Goal: Task Accomplishment & Management: Manage account settings

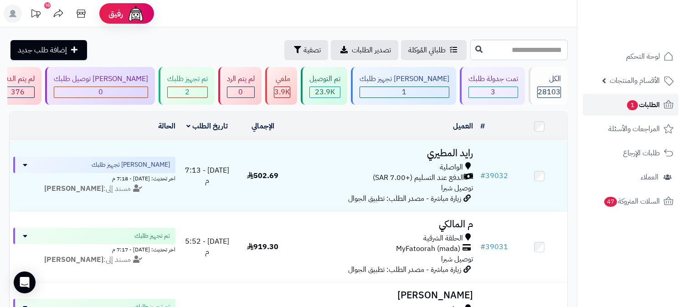
click at [638, 102] on span "الطلبات 1" at bounding box center [644, 105] width 34 height 13
click at [662, 107] on link "الطلبات" at bounding box center [631, 105] width 96 height 22
click at [650, 105] on span "الطلبات" at bounding box center [649, 105] width 21 height 13
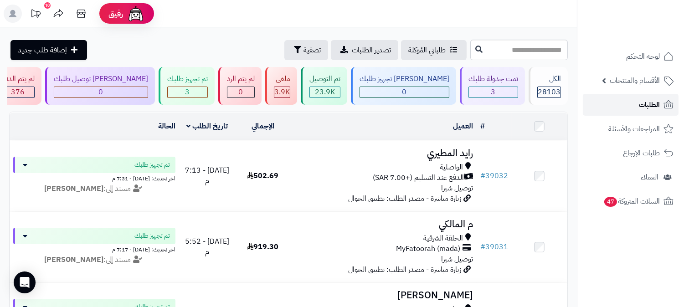
click at [649, 105] on span "الطلبات" at bounding box center [649, 105] width 21 height 13
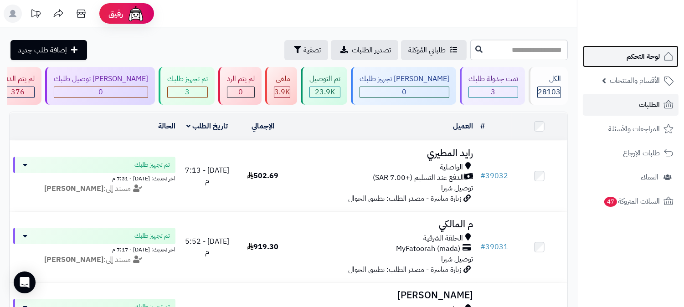
click at [655, 56] on span "لوحة التحكم" at bounding box center [643, 56] width 33 height 13
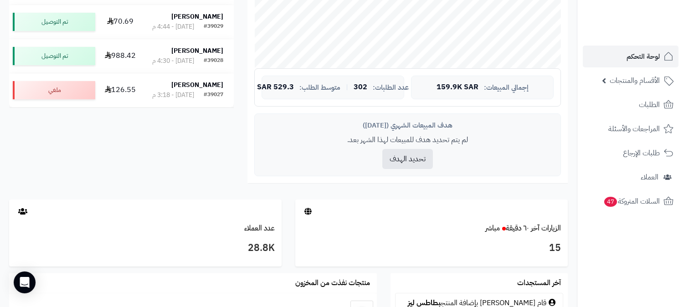
scroll to position [304, 0]
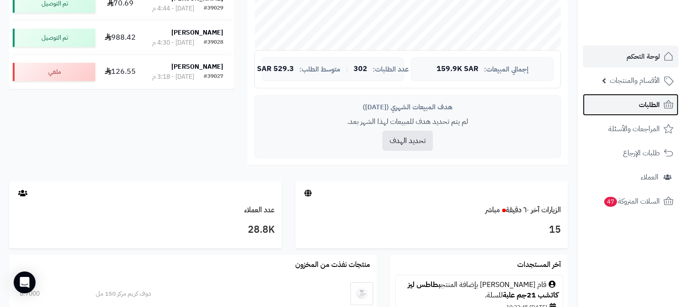
click at [643, 108] on span "الطلبات" at bounding box center [649, 105] width 21 height 13
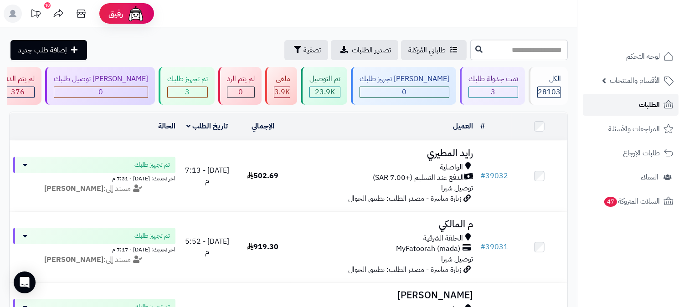
click at [643, 108] on span "الطلبات" at bounding box center [649, 105] width 21 height 13
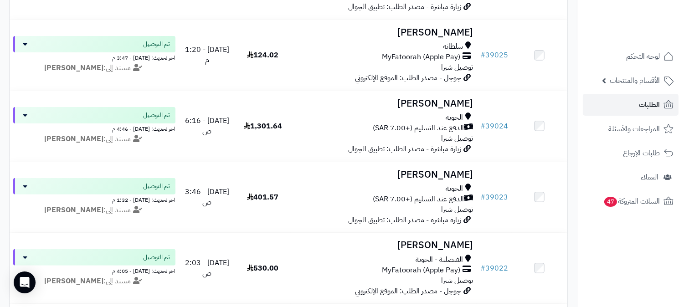
scroll to position [658, 0]
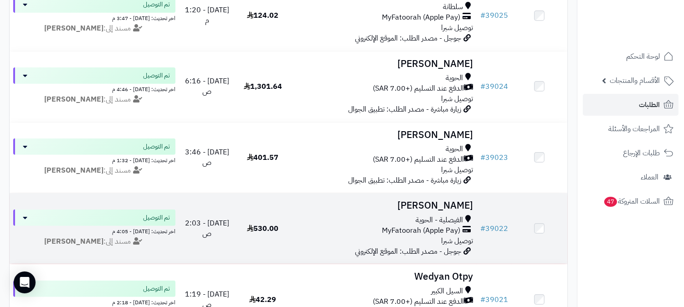
click at [438, 211] on h3 "[PERSON_NAME]" at bounding box center [384, 206] width 179 height 10
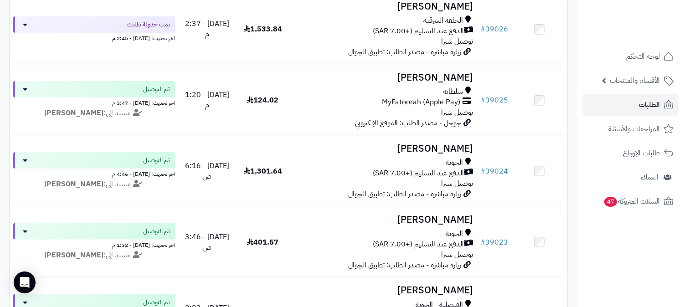
scroll to position [557, 0]
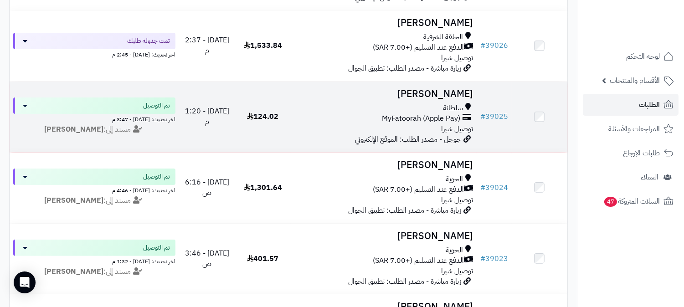
click at [432, 94] on h3 "[PERSON_NAME]" at bounding box center [384, 94] width 179 height 10
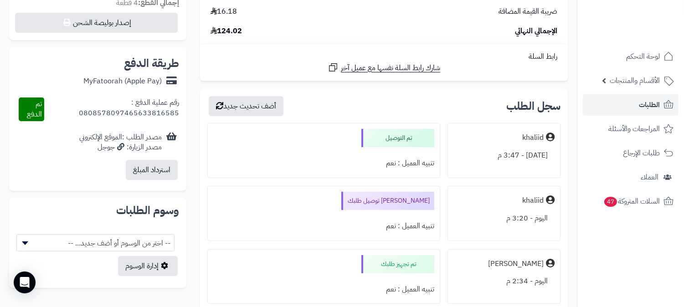
scroll to position [354, 0]
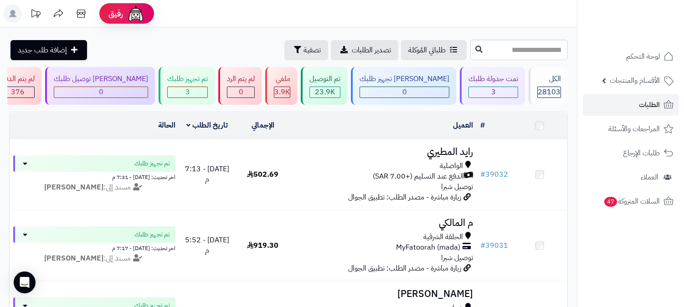
scroll to position [557, 0]
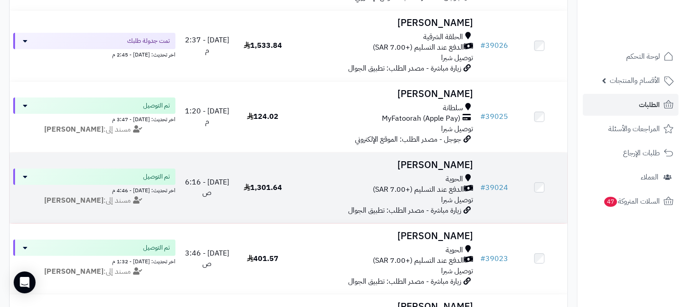
click at [441, 165] on h3 "[PERSON_NAME]" at bounding box center [384, 165] width 179 height 10
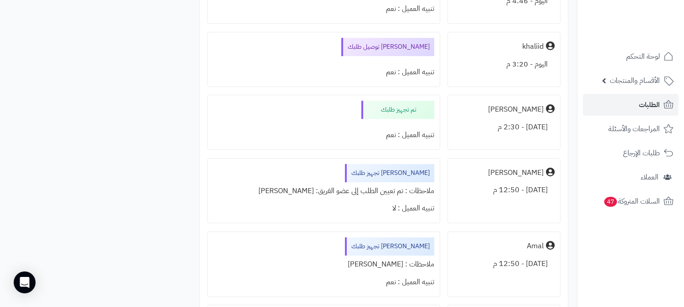
scroll to position [4991, 0]
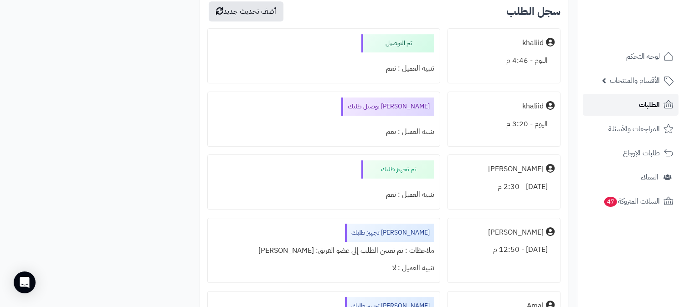
click at [642, 99] on span "الطلبات" at bounding box center [649, 105] width 21 height 13
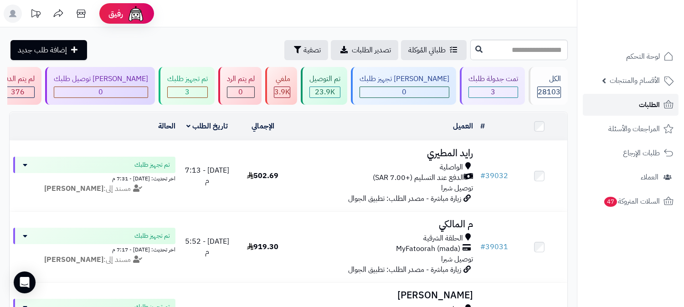
click at [654, 107] on span "الطلبات" at bounding box center [649, 105] width 21 height 13
click at [655, 103] on span "الطلبات" at bounding box center [649, 105] width 21 height 13
click at [656, 103] on span "الطلبات" at bounding box center [649, 105] width 21 height 13
click at [610, 108] on link "الطلبات" at bounding box center [631, 105] width 96 height 22
click at [631, 99] on link "الطلبات" at bounding box center [631, 105] width 96 height 22
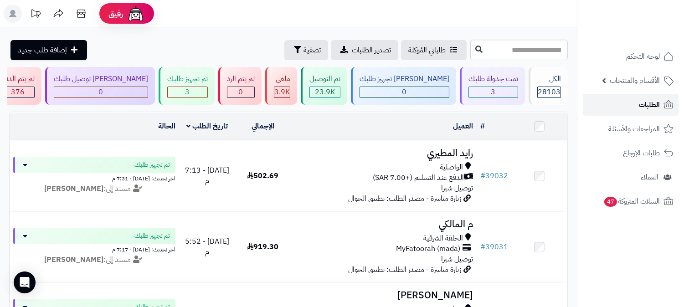
click at [632, 99] on link "الطلبات" at bounding box center [631, 105] width 96 height 22
click at [644, 105] on span "الطلبات" at bounding box center [649, 105] width 21 height 13
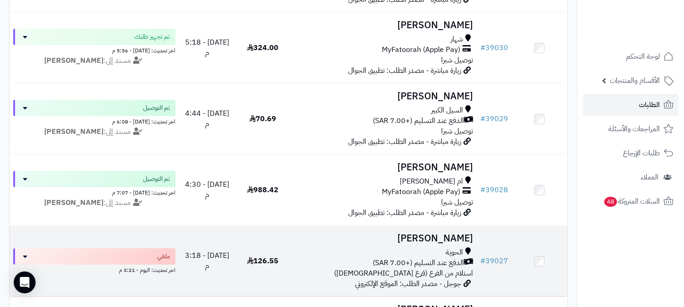
scroll to position [253, 0]
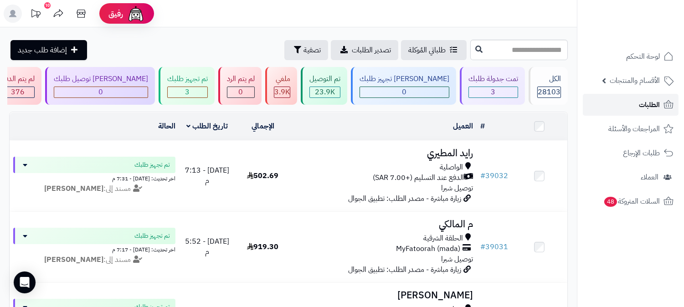
click at [654, 108] on span "الطلبات" at bounding box center [649, 105] width 21 height 13
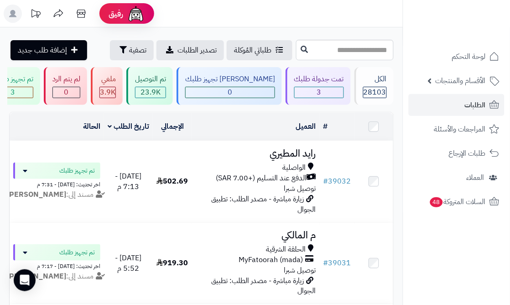
click at [334, 24] on header "رفيق ! الطلبات معالجة مكتمل إرجاع المنتجات العملاء المتواجدون الان 28831 عملاء …" at bounding box center [255, 13] width 510 height 27
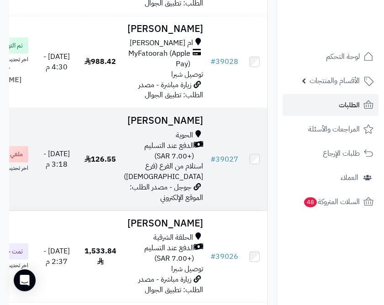
scroll to position [507, 0]
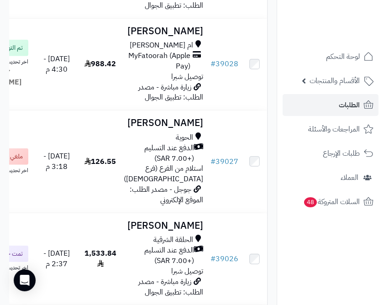
click at [333, 227] on nav "لوحة التحكم الأقسام والمنتجات المنتجات الأقسام الماركات مواصفات المنتجات مواصفا…" at bounding box center [329, 163] width 107 height 305
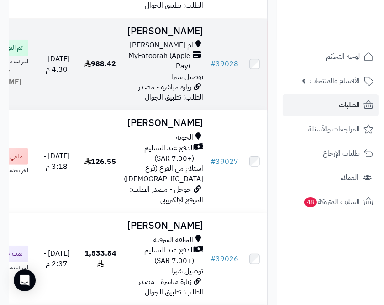
click at [192, 110] on td "صلاح القرشي ام العراد MyFatoorah (Apple Pay) توصيل شبرا زيارة مباشرة - مصدر الط…" at bounding box center [163, 65] width 87 height 92
click at [191, 36] on h3 "صلاح القرشي" at bounding box center [163, 31] width 79 height 10
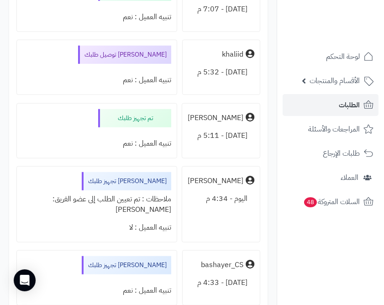
scroll to position [4205, 0]
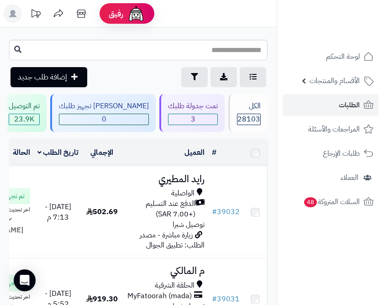
scroll to position [507, 0]
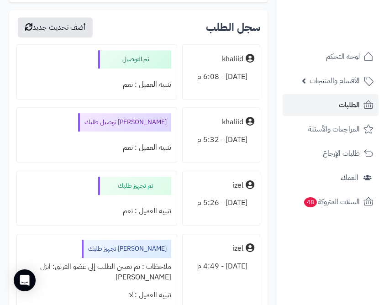
scroll to position [2624, 0]
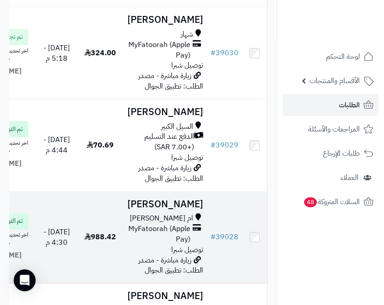
scroll to position [301, 0]
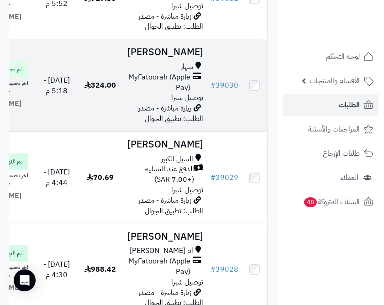
click at [120, 131] on td "324.00" at bounding box center [100, 86] width 39 height 92
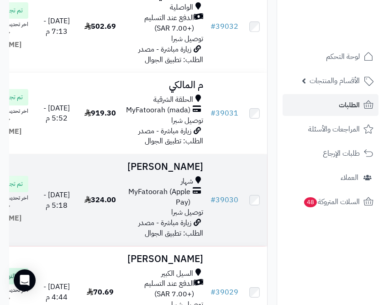
scroll to position [149, 0]
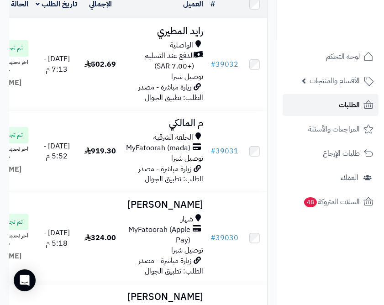
click at [324, 102] on link "الطلبات" at bounding box center [330, 105] width 96 height 22
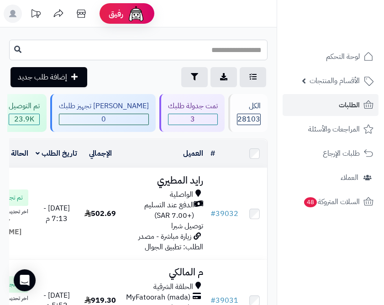
click at [240, 47] on input "text" at bounding box center [138, 50] width 258 height 21
type input "*****"
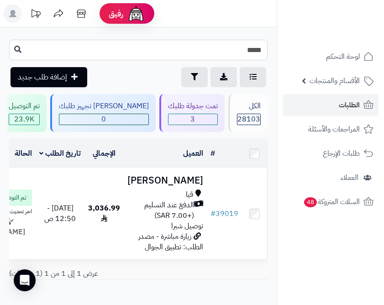
drag, startPoint x: 253, startPoint y: 49, endPoint x: 265, endPoint y: 52, distance: 12.3
click at [265, 52] on input "*****" at bounding box center [138, 50] width 258 height 21
type input "*****"
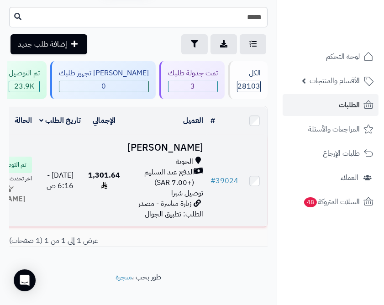
scroll to position [51, 0]
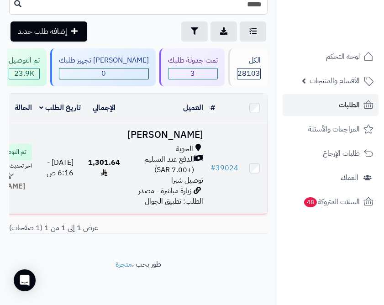
click at [197, 140] on h3 "تركي الحارثي" at bounding box center [165, 135] width 76 height 10
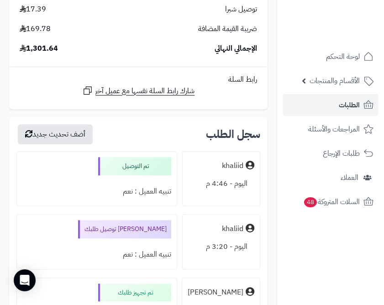
scroll to position [9021, 0]
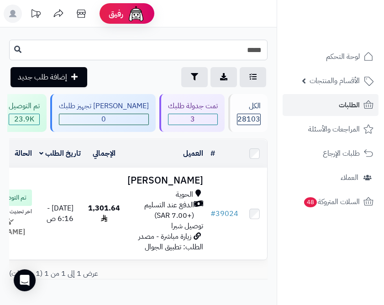
drag, startPoint x: 251, startPoint y: 53, endPoint x: 266, endPoint y: 51, distance: 14.7
click at [266, 51] on input "*****" at bounding box center [138, 50] width 258 height 21
type input "*****"
click at [356, 107] on span "الطلبات" at bounding box center [348, 105] width 21 height 13
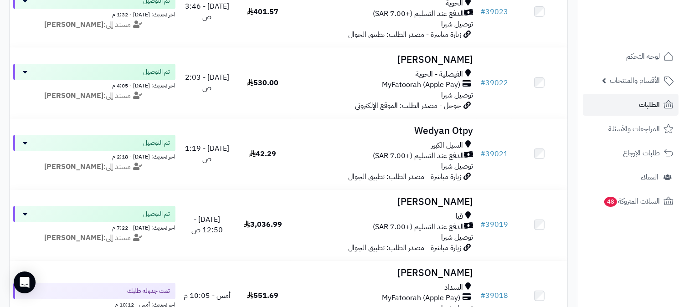
scroll to position [810, 0]
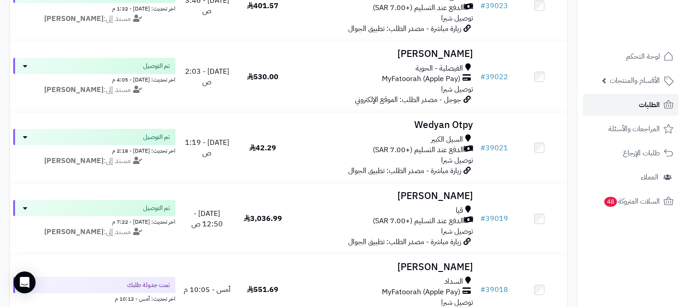
click at [383, 101] on span "الطلبات" at bounding box center [649, 105] width 21 height 13
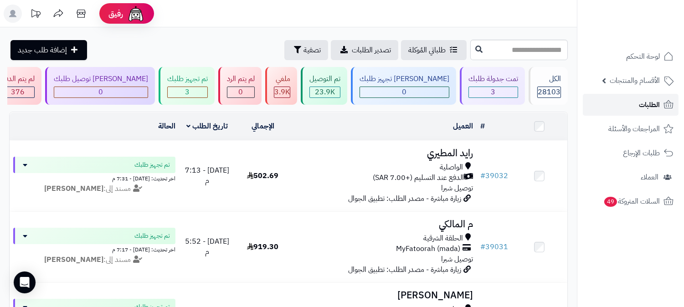
click at [628, 106] on link "الطلبات" at bounding box center [631, 105] width 96 height 22
click at [643, 109] on span "الطلبات" at bounding box center [649, 105] width 21 height 13
click at [621, 59] on link "لوحة التحكم" at bounding box center [631, 57] width 96 height 22
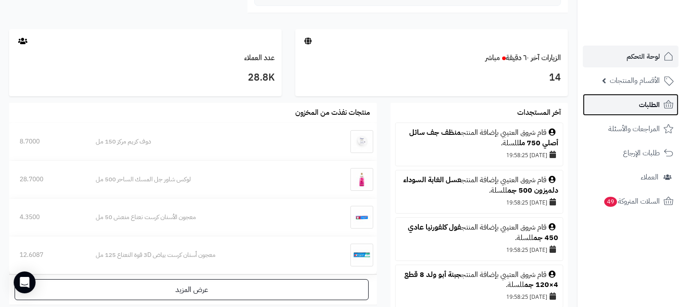
click at [646, 103] on span "الطلبات" at bounding box center [649, 105] width 21 height 13
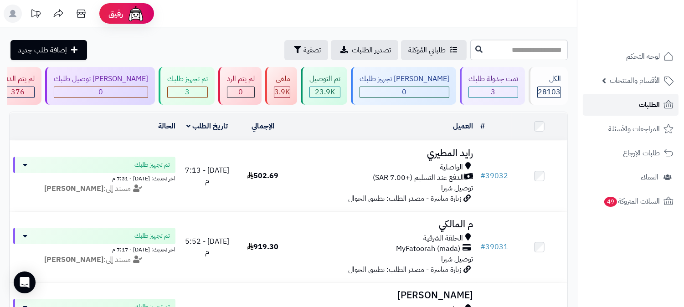
click at [646, 103] on span "الطلبات" at bounding box center [649, 105] width 21 height 13
click at [635, 104] on link "الطلبات" at bounding box center [631, 105] width 96 height 22
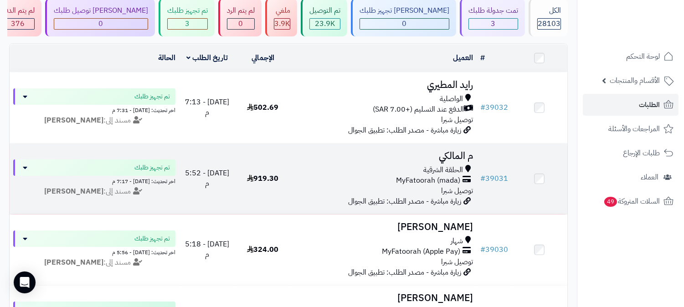
scroll to position [51, 0]
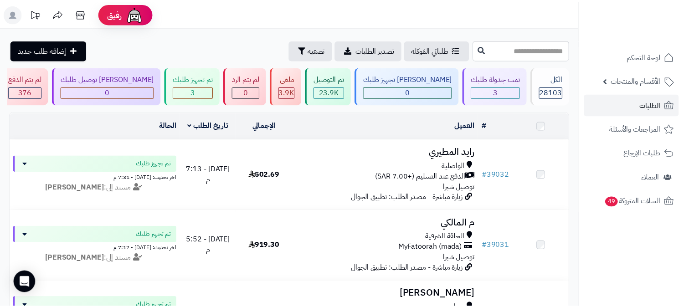
scroll to position [51, 0]
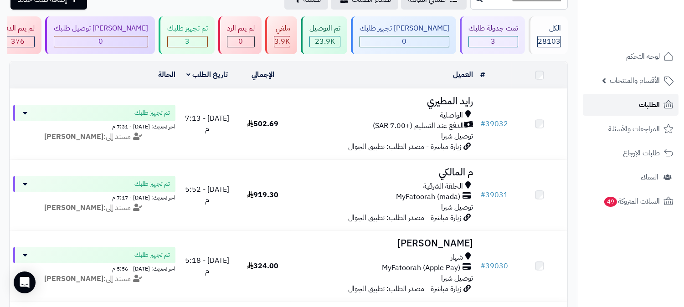
click at [632, 103] on link "الطلبات" at bounding box center [631, 105] width 96 height 22
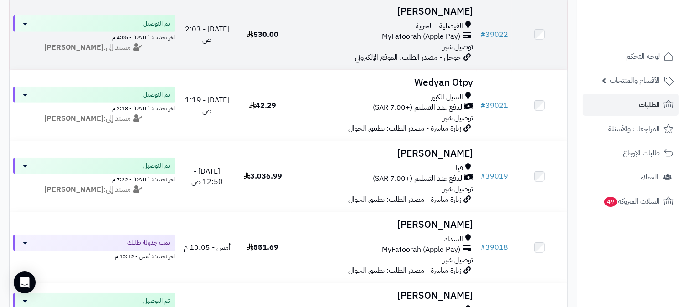
scroll to position [861, 0]
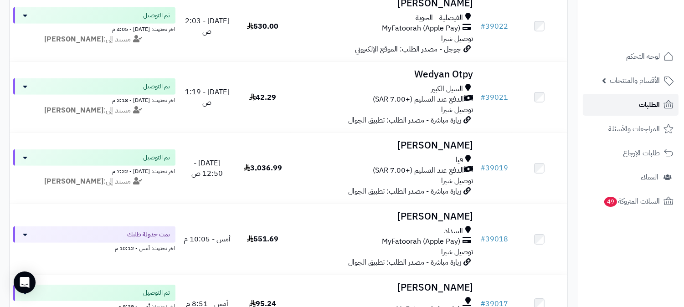
click at [612, 107] on link "الطلبات" at bounding box center [631, 105] width 96 height 22
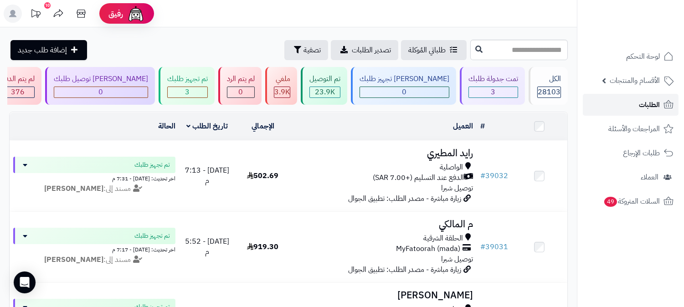
click at [655, 104] on span "الطلبات" at bounding box center [649, 105] width 21 height 13
click at [639, 99] on link "الطلبات" at bounding box center [631, 105] width 96 height 22
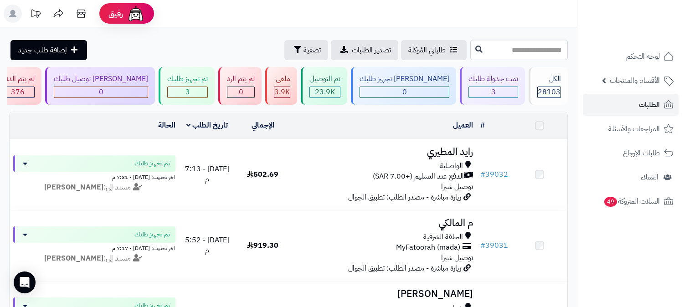
click at [639, 99] on link "الطلبات" at bounding box center [631, 105] width 96 height 22
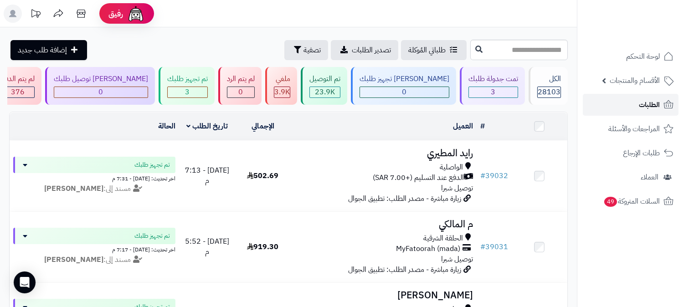
click at [639, 106] on link "الطلبات" at bounding box center [631, 105] width 96 height 22
click at [651, 106] on span "الطلبات" at bounding box center [649, 105] width 21 height 13
click at [648, 102] on span "الطلبات" at bounding box center [649, 105] width 21 height 13
click at [652, 105] on span "الطلبات" at bounding box center [649, 105] width 21 height 13
click at [609, 95] on link "الطلبات" at bounding box center [631, 105] width 96 height 22
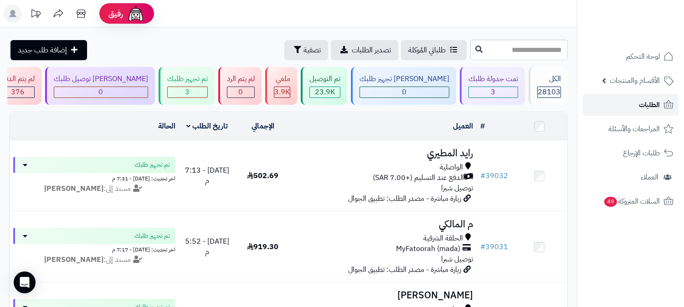
click at [609, 98] on link "الطلبات" at bounding box center [631, 105] width 96 height 22
click at [629, 99] on link "الطلبات" at bounding box center [631, 105] width 96 height 22
click at [631, 101] on link "الطلبات" at bounding box center [631, 105] width 96 height 22
click at [629, 101] on link "الطلبات" at bounding box center [631, 105] width 96 height 22
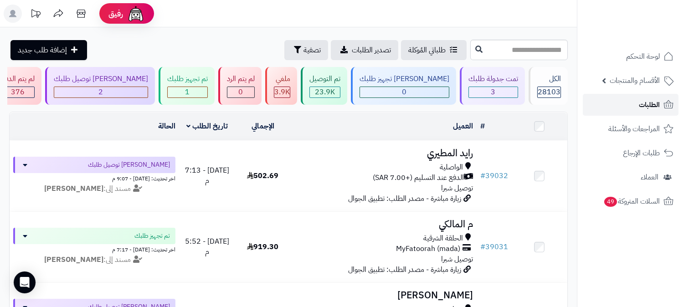
click at [632, 103] on link "الطلبات" at bounding box center [631, 105] width 96 height 22
drag, startPoint x: 503, startPoint y: 48, endPoint x: 541, endPoint y: 47, distance: 38.8
click at [541, 47] on input "text" at bounding box center [520, 50] width 98 height 21
paste input "*****"
type input "*****"
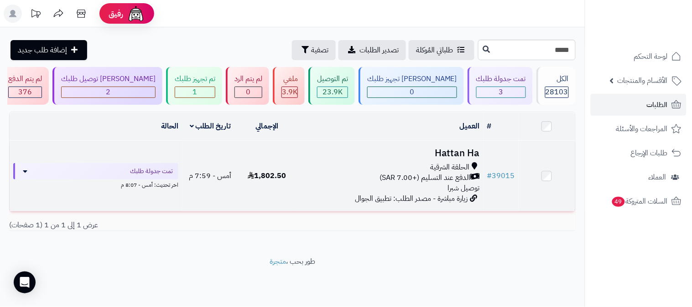
click at [462, 156] on h3 "Hattan Ha" at bounding box center [389, 153] width 181 height 10
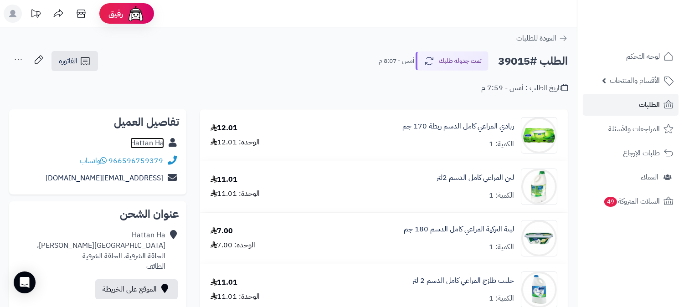
click at [142, 144] on link "Hattan Ha" at bounding box center [147, 143] width 34 height 11
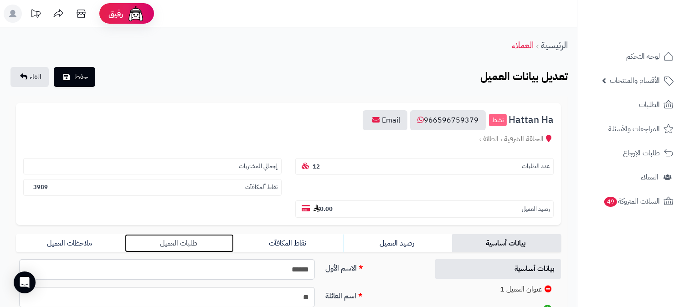
click at [196, 234] on link "طلبات العميل" at bounding box center [179, 243] width 109 height 18
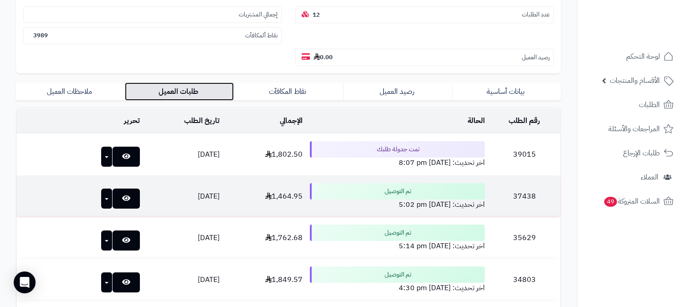
scroll to position [202, 0]
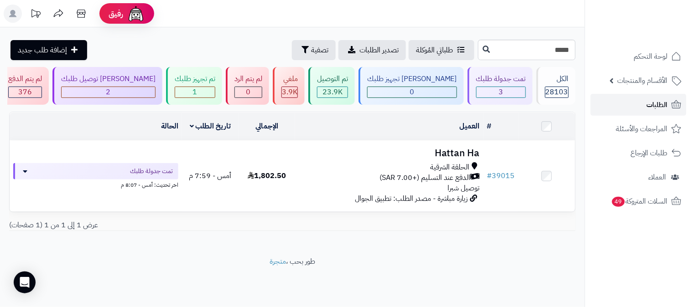
click at [641, 105] on link "الطلبات" at bounding box center [639, 105] width 96 height 22
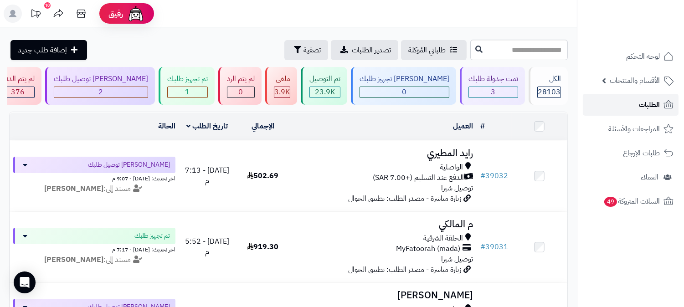
click at [638, 110] on link "الطلبات" at bounding box center [631, 105] width 96 height 22
click at [651, 99] on span "الطلبات" at bounding box center [649, 105] width 21 height 13
click at [650, 99] on span "الطلبات" at bounding box center [649, 105] width 21 height 13
click at [507, 83] on div "تمت جدولة طلبك" at bounding box center [494, 79] width 50 height 10
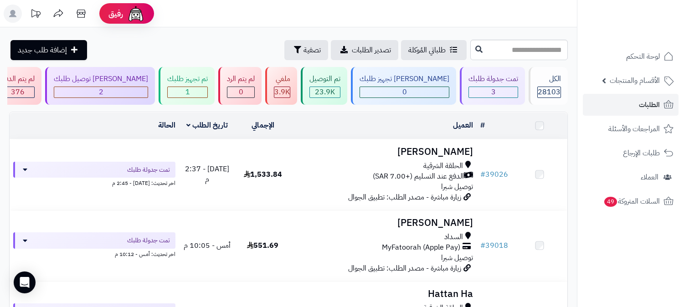
scroll to position [135, 0]
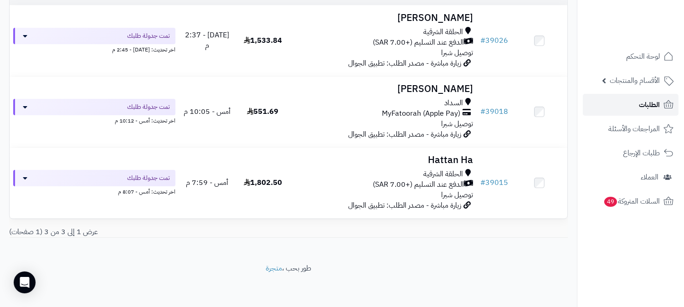
click at [640, 104] on span "الطلبات" at bounding box center [649, 105] width 21 height 13
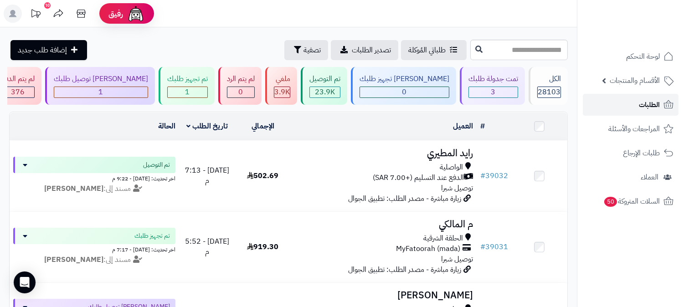
click at [664, 107] on icon at bounding box center [669, 104] width 11 height 11
click at [648, 103] on span "الطلبات" at bounding box center [649, 105] width 21 height 13
click at [501, 89] on div "3" at bounding box center [493, 92] width 49 height 10
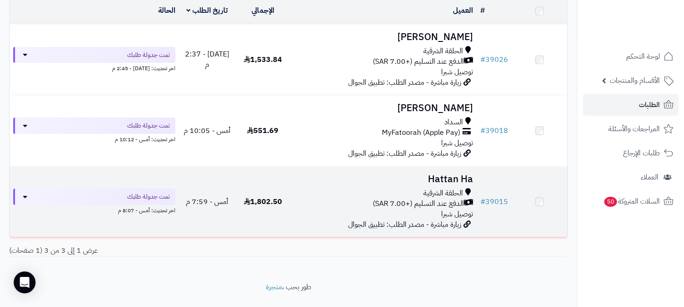
scroll to position [135, 0]
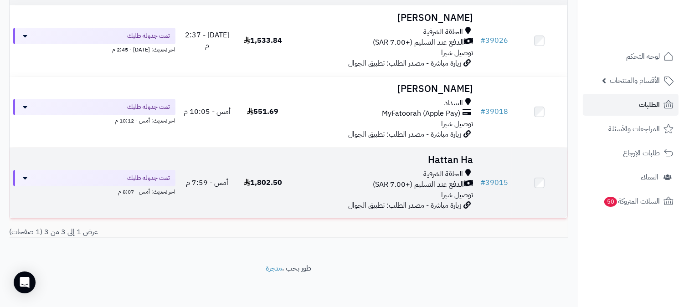
click at [462, 164] on h3 "Hattan Ha" at bounding box center [384, 160] width 179 height 10
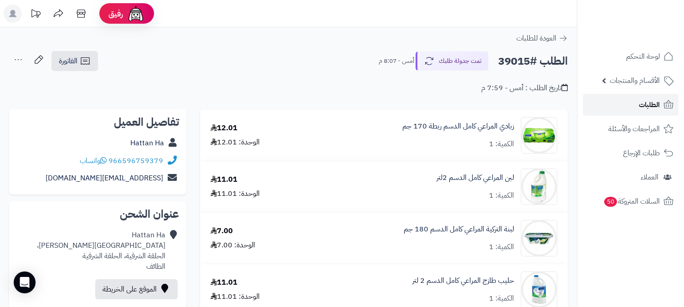
click at [621, 105] on link "الطلبات" at bounding box center [631, 105] width 96 height 22
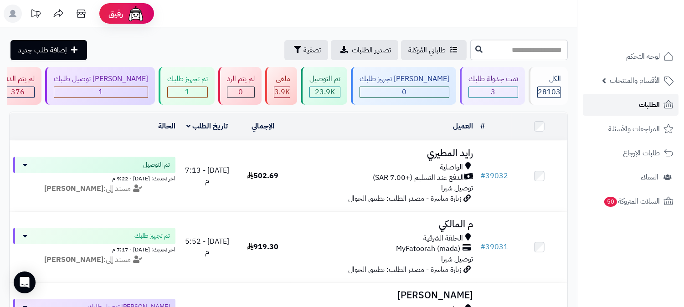
click at [621, 105] on link "الطلبات" at bounding box center [631, 105] width 96 height 22
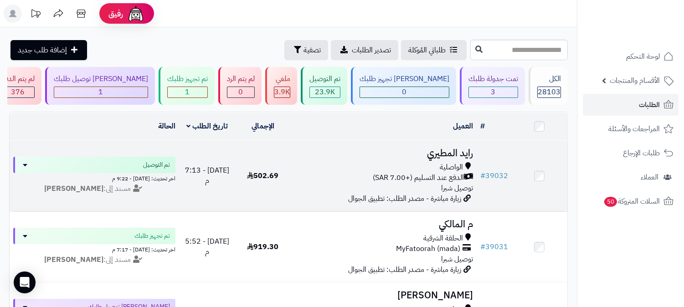
click at [434, 151] on h3 "رايد المطيري" at bounding box center [384, 153] width 179 height 10
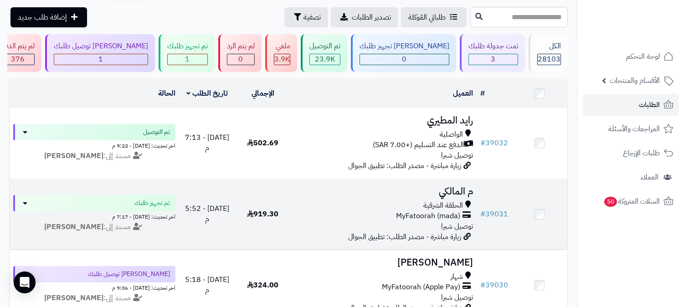
scroll to position [51, 0]
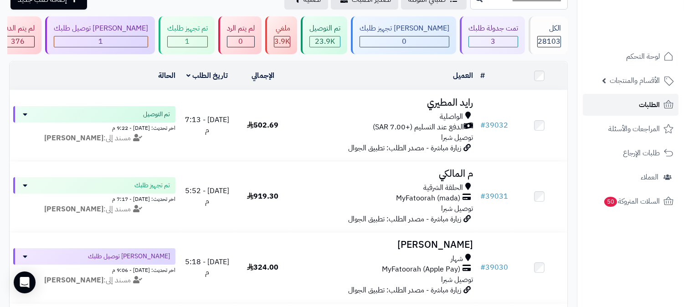
click at [643, 110] on span "الطلبات" at bounding box center [649, 105] width 21 height 13
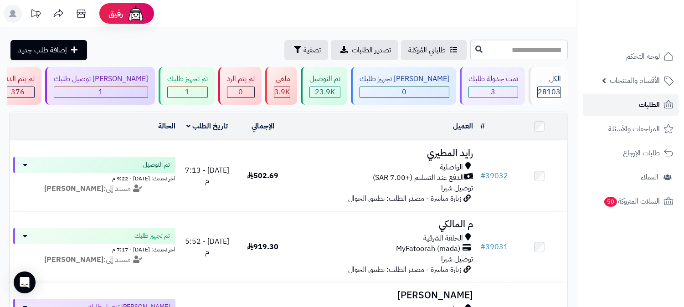
click at [645, 99] on span "الطلبات" at bounding box center [649, 105] width 21 height 13
click at [648, 99] on span "الطلبات" at bounding box center [649, 105] width 21 height 13
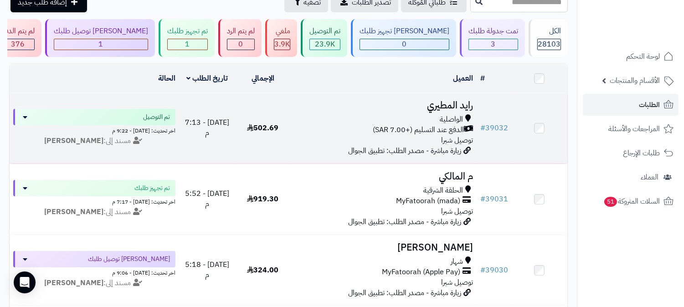
scroll to position [51, 0]
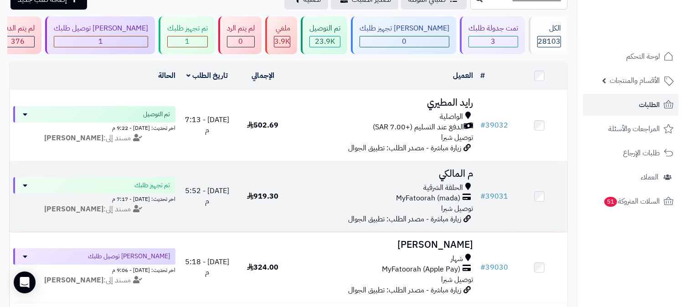
click at [450, 175] on h3 "م المالكي" at bounding box center [384, 174] width 179 height 10
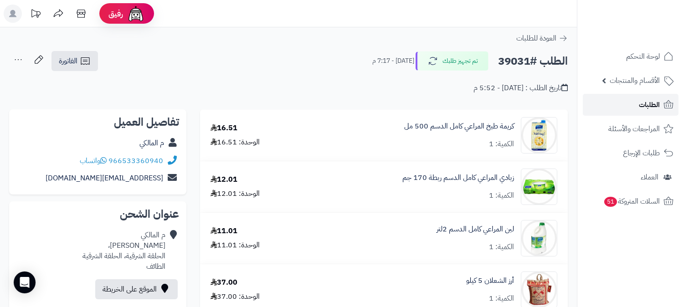
click at [626, 110] on link "الطلبات" at bounding box center [631, 105] width 96 height 22
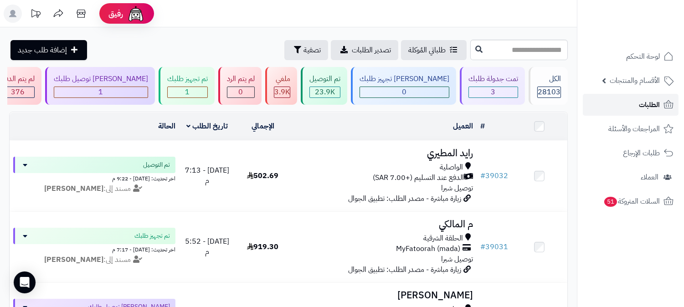
click at [653, 103] on span "الطلبات" at bounding box center [649, 105] width 21 height 13
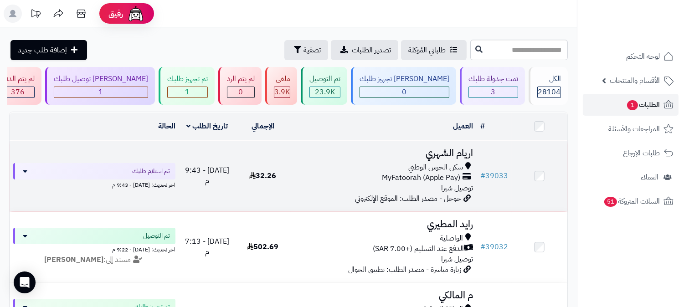
click at [467, 153] on h3 "اريام الشهري" at bounding box center [384, 153] width 179 height 10
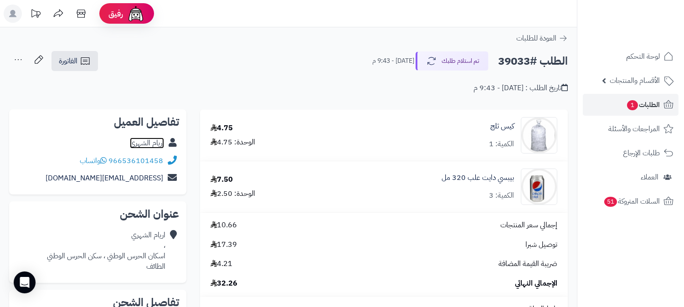
click at [148, 140] on link "اريام الشهري" at bounding box center [147, 143] width 34 height 11
click at [630, 106] on span "1" at bounding box center [632, 105] width 11 height 10
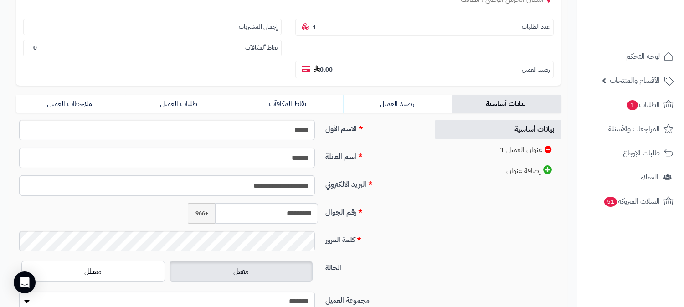
scroll to position [152, 0]
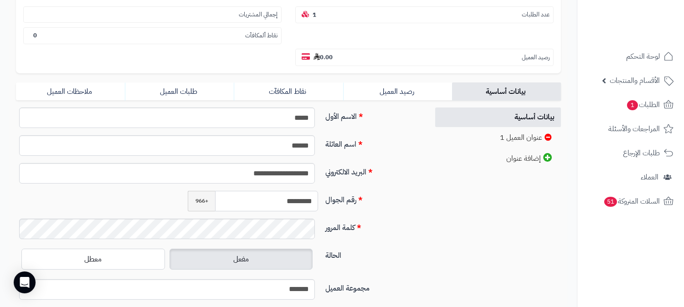
click at [300, 191] on input "*********" at bounding box center [266, 201] width 103 height 21
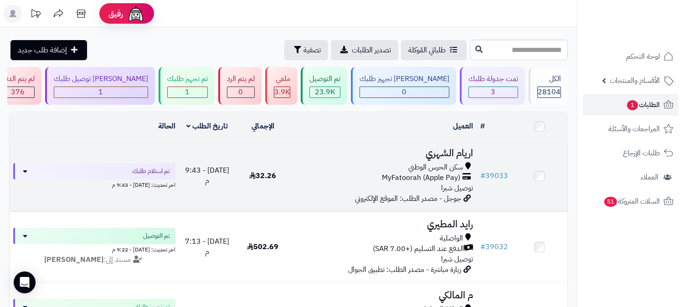
click at [458, 148] on h3 "اريام الشهري" at bounding box center [384, 153] width 179 height 10
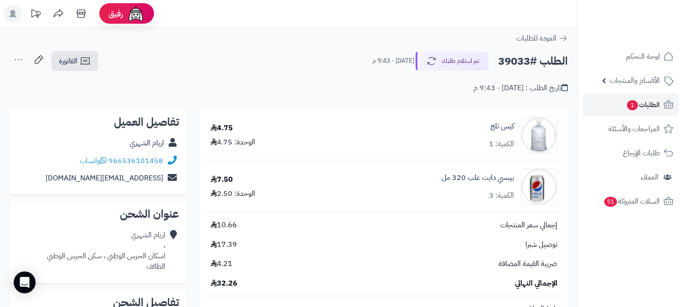
click at [511, 60] on h2 "الطلب #39033" at bounding box center [533, 61] width 70 height 19
copy h2 "39033"
click at [653, 106] on span "الطلبات 1" at bounding box center [644, 105] width 34 height 13
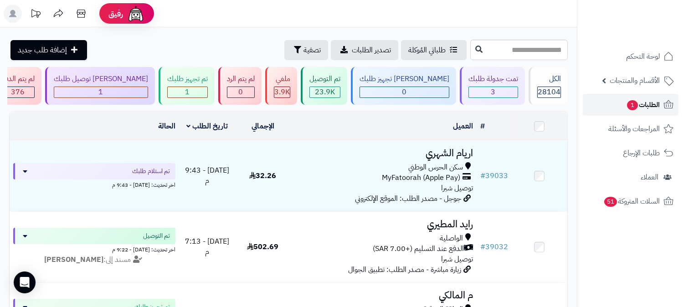
click at [648, 108] on span "الطلبات 1" at bounding box center [644, 105] width 34 height 13
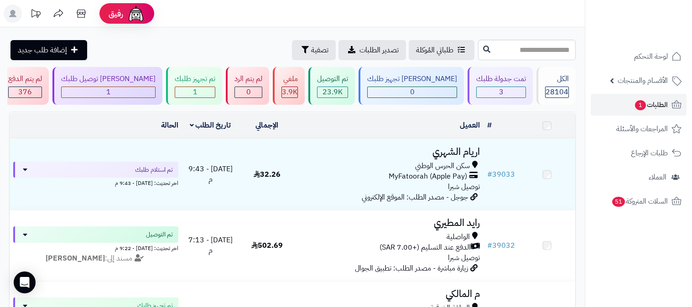
click at [425, 155] on h3 "اريام الشهري" at bounding box center [389, 152] width 181 height 10
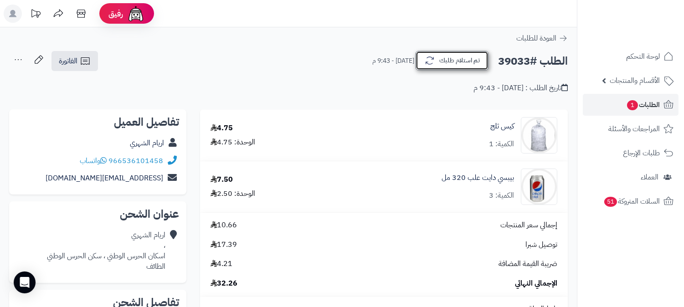
click at [450, 61] on button "تم استلام طلبك" at bounding box center [452, 60] width 73 height 19
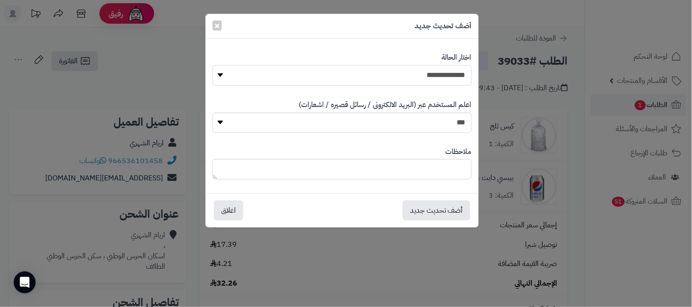
click at [426, 74] on select "**********" at bounding box center [342, 75] width 259 height 21
select select "*"
click at [213, 65] on select "**********" at bounding box center [342, 75] width 259 height 21
click at [440, 210] on button "أضف تحديث جديد" at bounding box center [436, 210] width 67 height 20
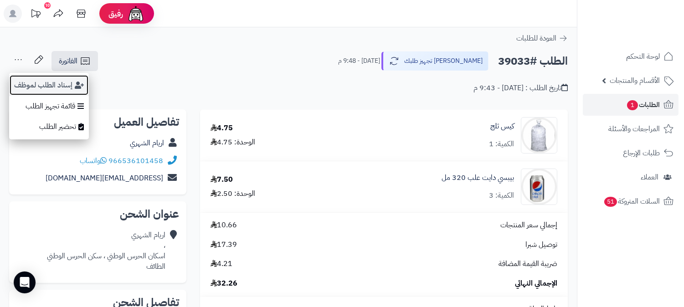
click at [67, 85] on button "إسناد الطلب لموظف" at bounding box center [49, 85] width 80 height 21
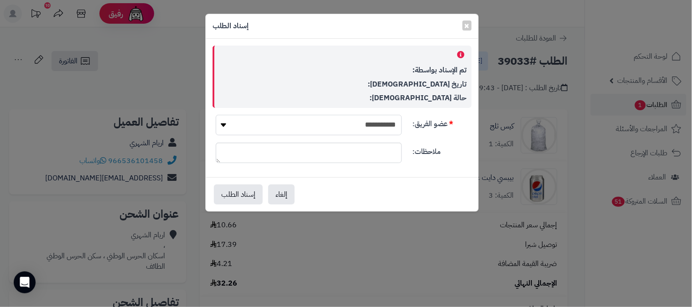
click at [310, 119] on select "**********" at bounding box center [309, 125] width 186 height 21
select select "**"
click at [216, 115] on select "**********" at bounding box center [309, 125] width 186 height 21
click at [233, 196] on button "إسناد الطلب" at bounding box center [238, 194] width 49 height 20
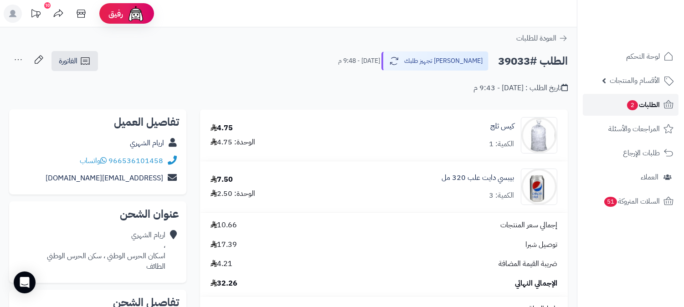
click at [650, 104] on span "الطلبات 2" at bounding box center [644, 105] width 34 height 13
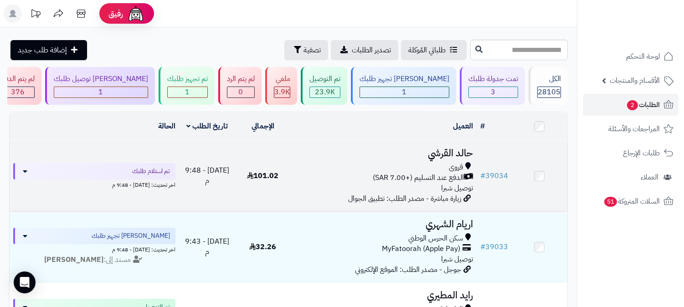
click at [444, 155] on h3 "حالد القرشي" at bounding box center [384, 153] width 179 height 10
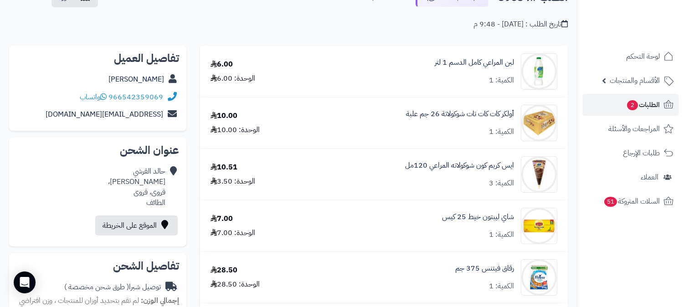
scroll to position [51, 0]
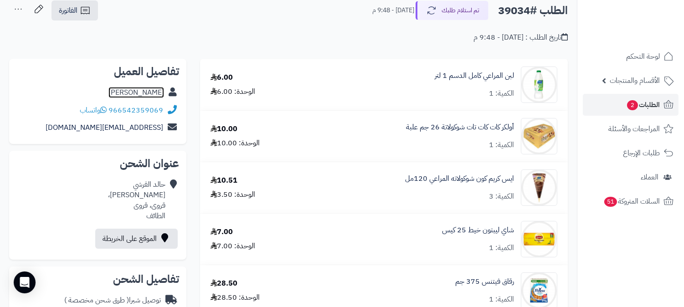
click at [149, 89] on link "[PERSON_NAME]" at bounding box center [137, 92] width 56 height 11
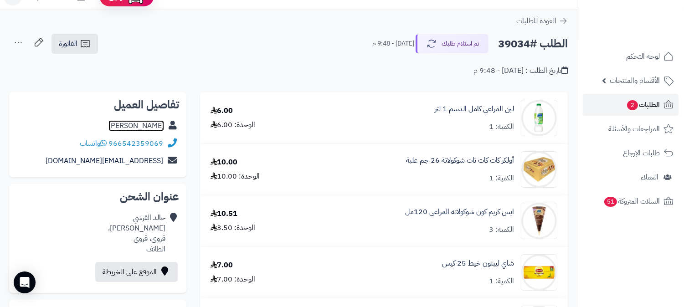
scroll to position [0, 0]
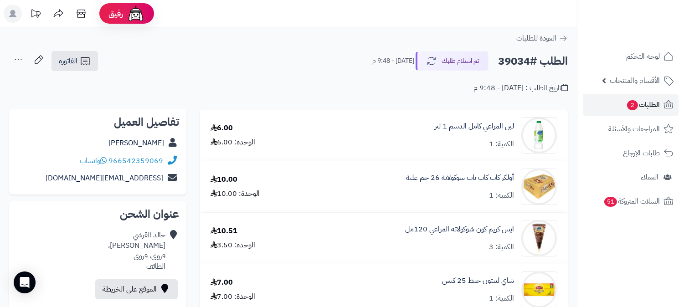
click at [516, 58] on h2 "الطلب #39034" at bounding box center [533, 61] width 70 height 19
copy h2 "39034"
click at [644, 105] on span "الطلبات 2" at bounding box center [644, 105] width 34 height 13
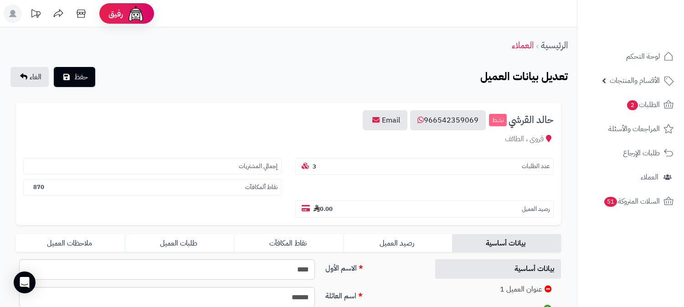
scroll to position [202, 0]
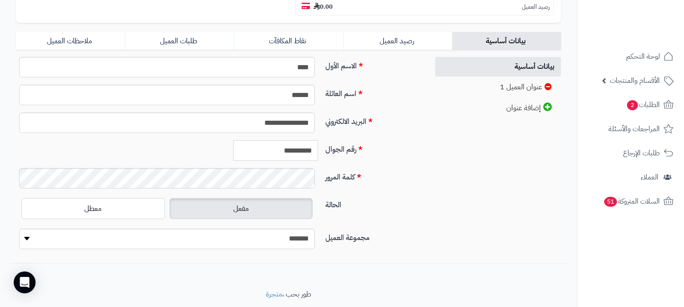
drag, startPoint x: 274, startPoint y: 129, endPoint x: 313, endPoint y: 131, distance: 39.8
click at [313, 140] on input "**********" at bounding box center [275, 150] width 85 height 21
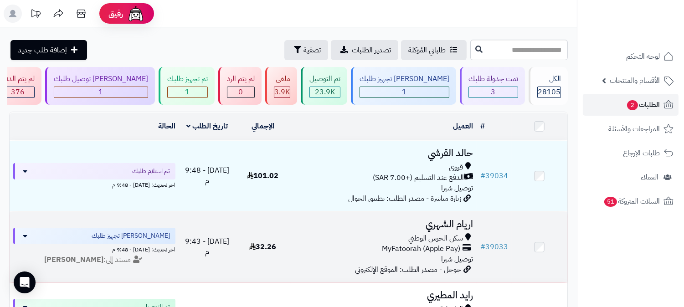
click at [449, 220] on h3 "اريام الشهري" at bounding box center [384, 224] width 179 height 10
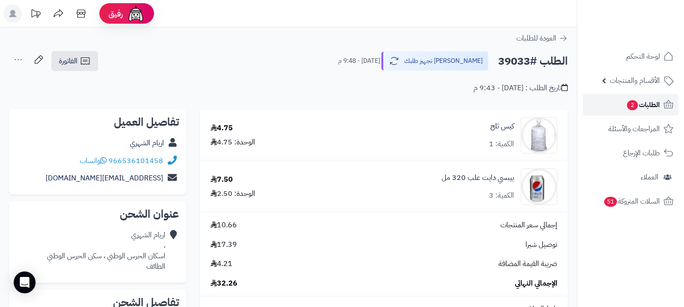
click at [644, 104] on span "الطلبات 2" at bounding box center [644, 105] width 34 height 13
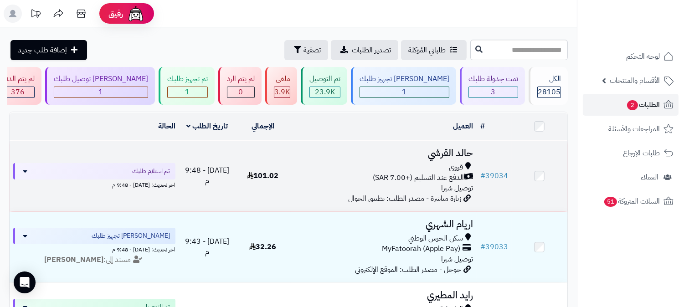
click at [444, 157] on h3 "حالد القرشي" at bounding box center [384, 153] width 179 height 10
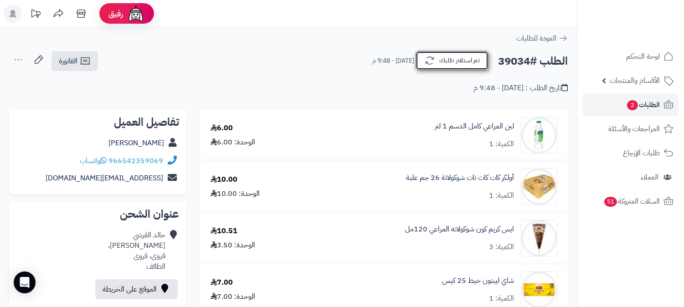
click at [461, 64] on button "تم استلام طلبك" at bounding box center [452, 60] width 73 height 19
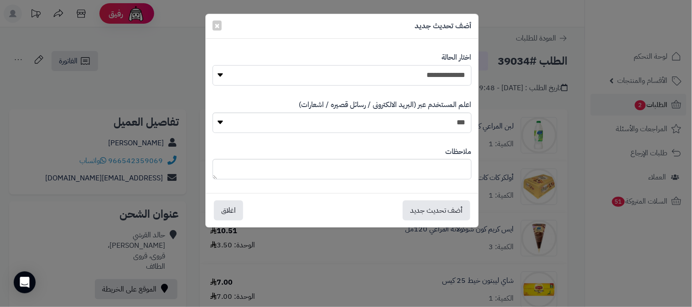
click at [441, 74] on select "**********" at bounding box center [342, 75] width 259 height 21
select select "*"
click at [213, 65] on select "**********" at bounding box center [342, 75] width 259 height 21
click at [436, 212] on button "أضف تحديث جديد" at bounding box center [436, 210] width 67 height 20
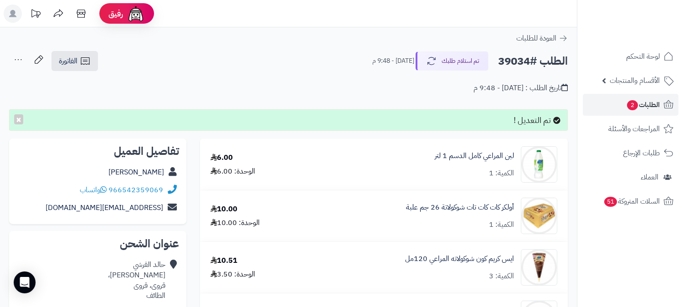
click at [16, 58] on icon at bounding box center [18, 60] width 18 height 18
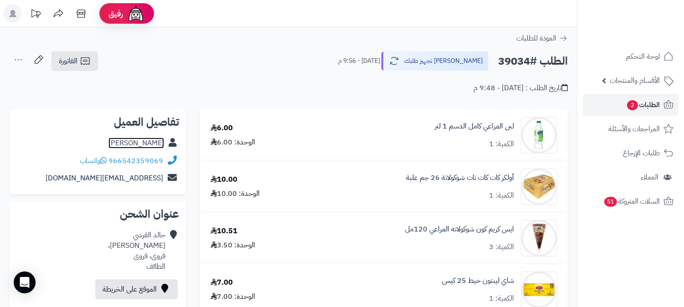
click at [148, 146] on link "[PERSON_NAME]" at bounding box center [137, 143] width 56 height 11
click at [12, 60] on icon at bounding box center [18, 60] width 18 height 18
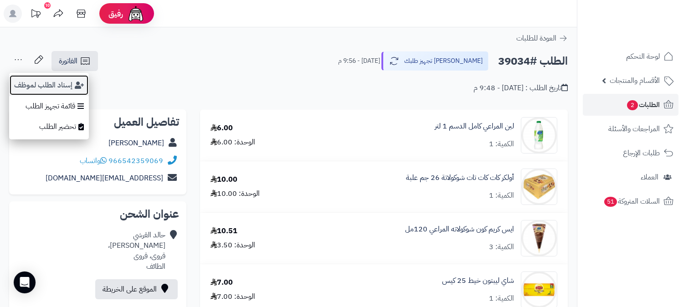
click at [28, 83] on button "إسناد الطلب لموظف" at bounding box center [49, 85] width 80 height 21
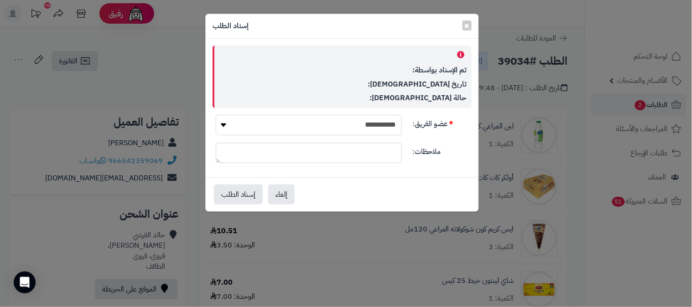
click at [394, 124] on select "**********" at bounding box center [309, 125] width 186 height 21
select select "**"
click at [216, 115] on select "**********" at bounding box center [309, 125] width 186 height 21
click at [233, 192] on button "إسناد الطلب" at bounding box center [238, 194] width 49 height 20
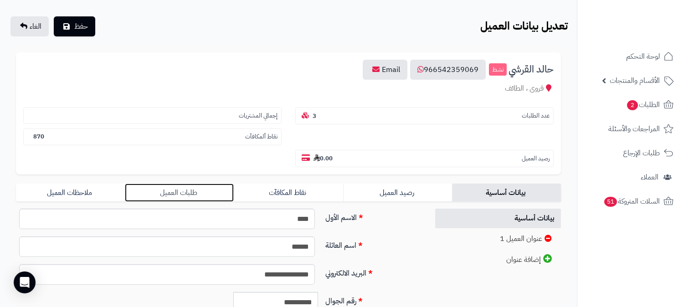
click at [179, 184] on link "طلبات العميل" at bounding box center [179, 193] width 109 height 18
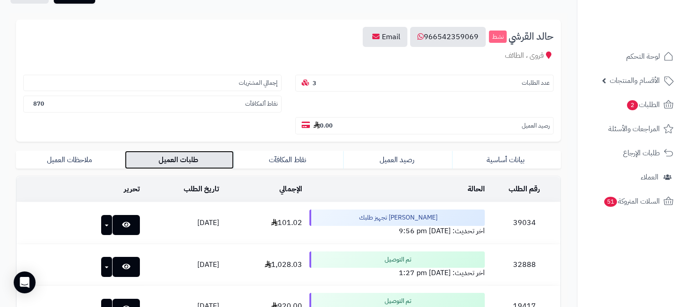
scroll to position [28, 0]
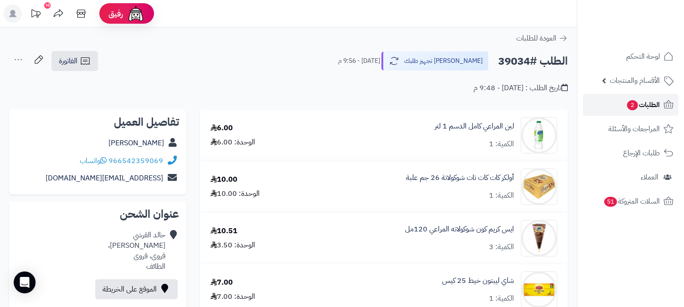
click at [655, 105] on span "الطلبات 2" at bounding box center [644, 105] width 34 height 13
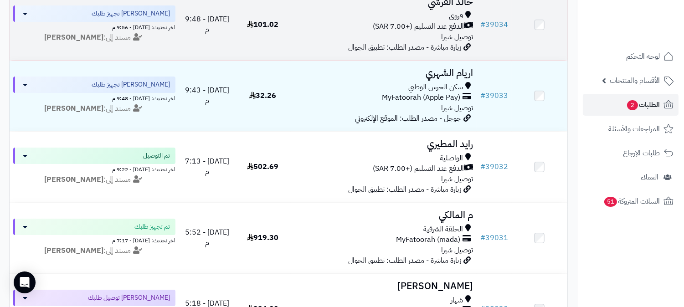
scroll to position [152, 0]
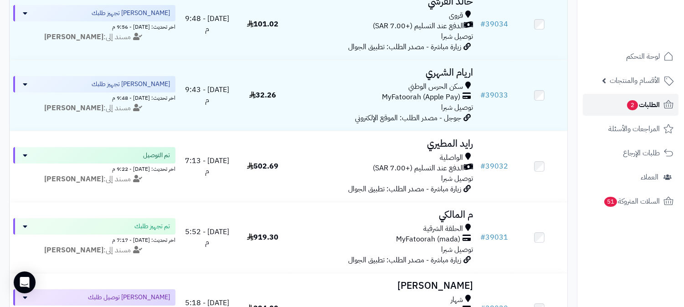
click at [645, 105] on span "الطلبات 2" at bounding box center [644, 105] width 34 height 13
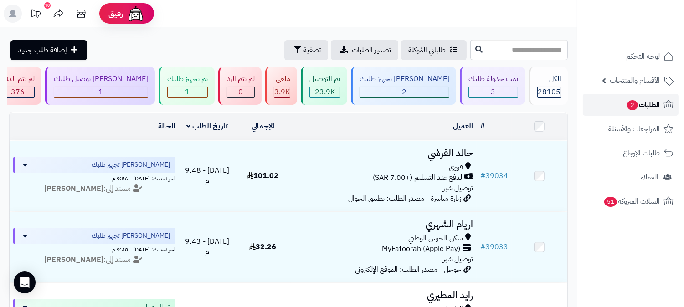
click at [645, 105] on span "الطلبات 2" at bounding box center [644, 105] width 34 height 13
click at [632, 100] on span "2" at bounding box center [632, 105] width 11 height 10
